Goal: Subscribe to service/newsletter

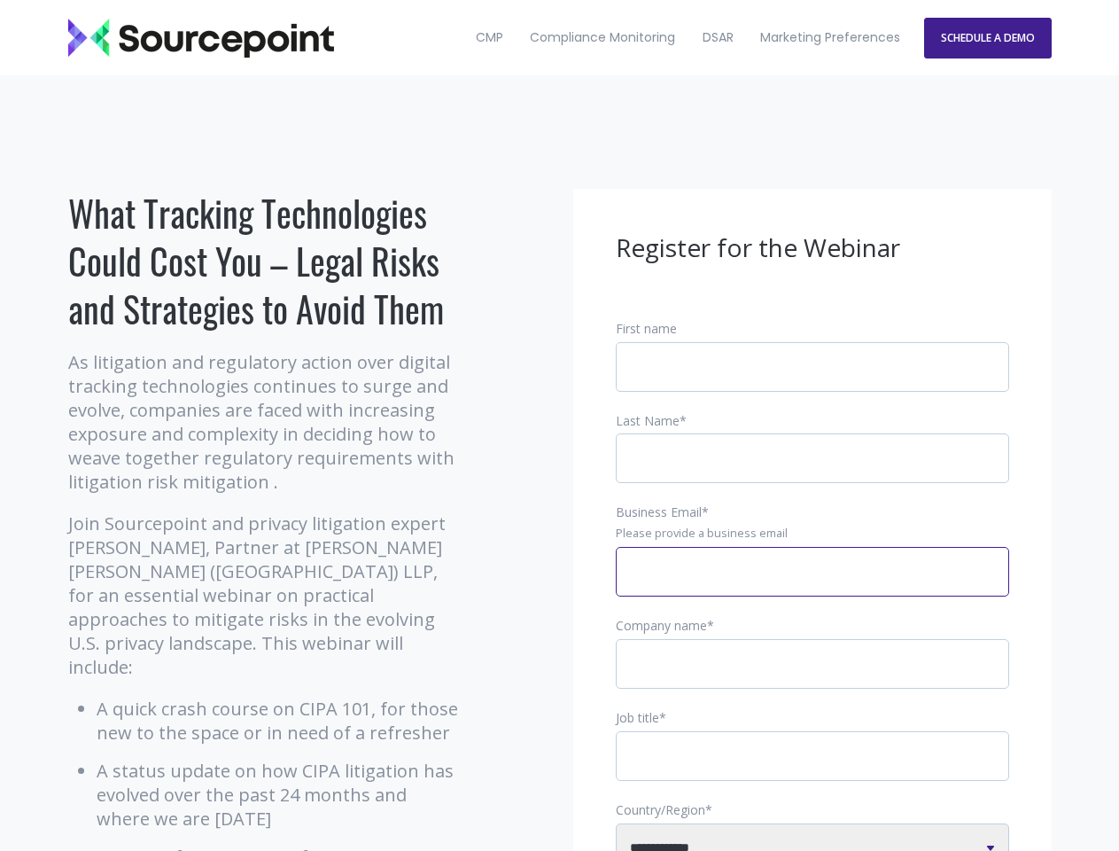
click at [813, 586] on input "Business Email *" at bounding box center [812, 572] width 393 height 50
